Goal: Transaction & Acquisition: Purchase product/service

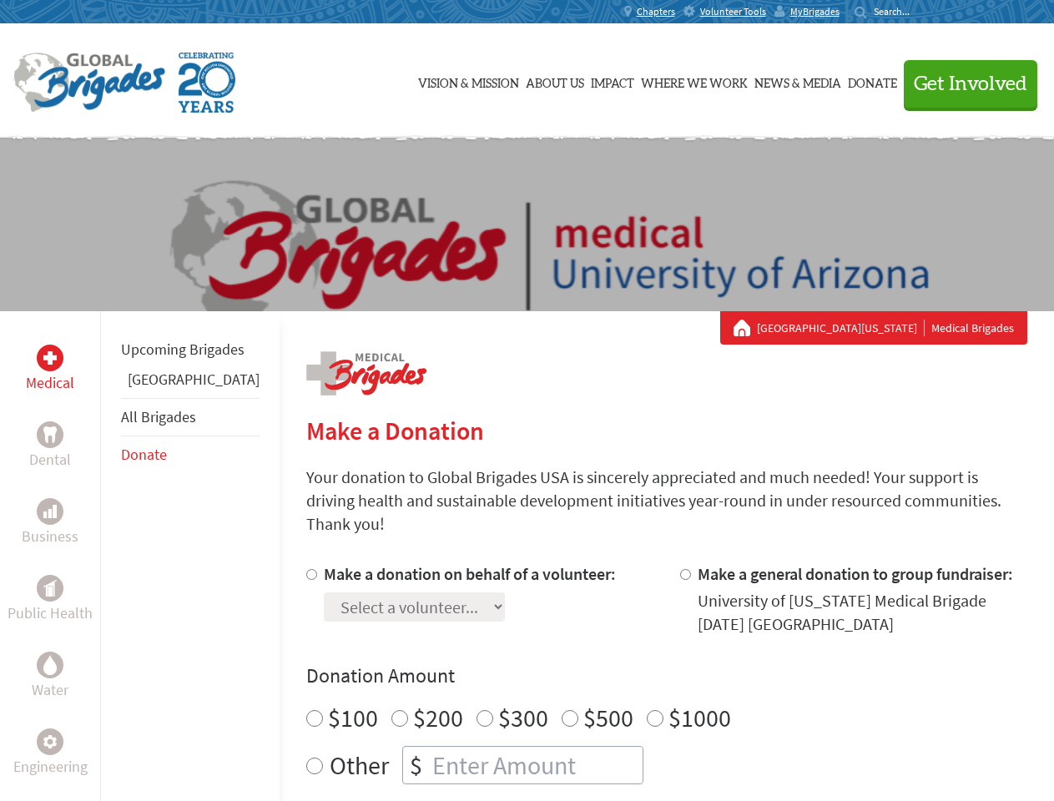
click at [921, 12] on div "Search for:" at bounding box center [888, 11] width 67 height 13
click at [963, 83] on span "Get Involved" at bounding box center [970, 84] width 113 height 20
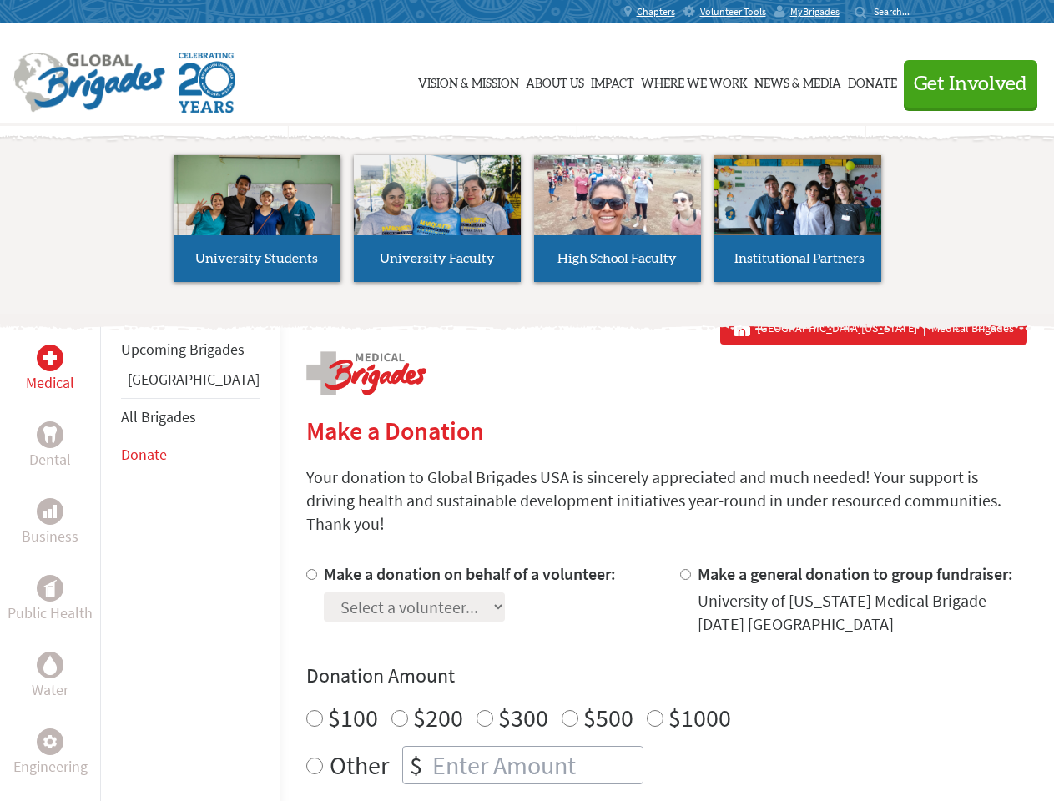
click at [527, 224] on li "High School Faculty" at bounding box center [617, 219] width 180 height 154
click at [110, 556] on div "Upcoming Brigades Greece All Brigades Donate" at bounding box center [189, 711] width 179 height 801
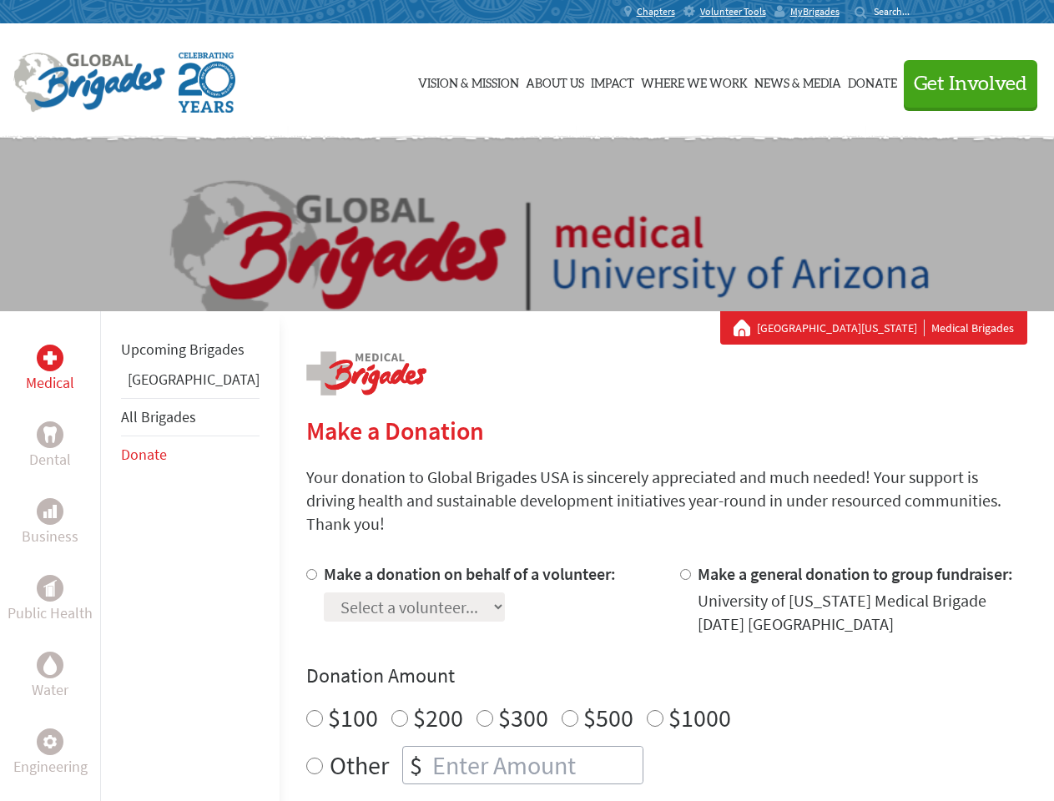
click at [638, 670] on div "Donation Amount $100 $200 $300 $500 $1000 Other $" at bounding box center [666, 724] width 721 height 122
click at [306, 569] on input "Make a donation on behalf of a volunteer:" at bounding box center [311, 574] width 11 height 11
radio input "true"
click at [680, 569] on input "Make a general donation to group fundraiser:" at bounding box center [685, 574] width 11 height 11
radio input "true"
